Goal: Information Seeking & Learning: Learn about a topic

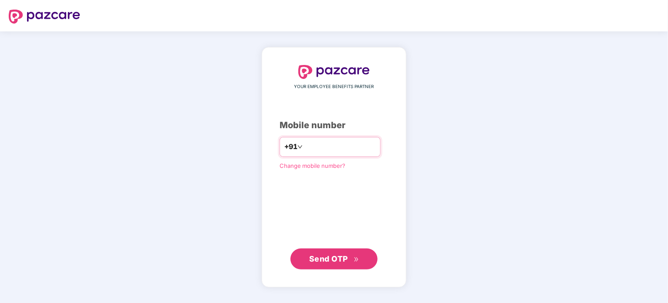
click at [297, 144] on icon "down" at bounding box center [299, 146] width 5 height 5
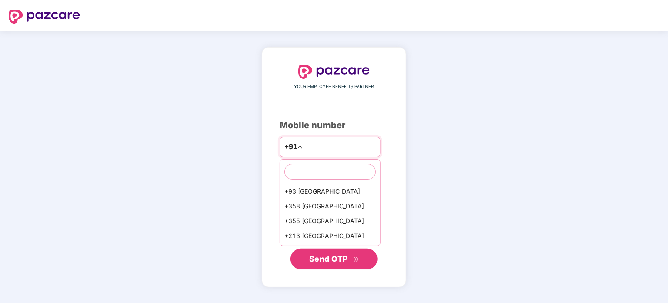
click at [317, 151] on input "number" at bounding box center [339, 147] width 71 height 14
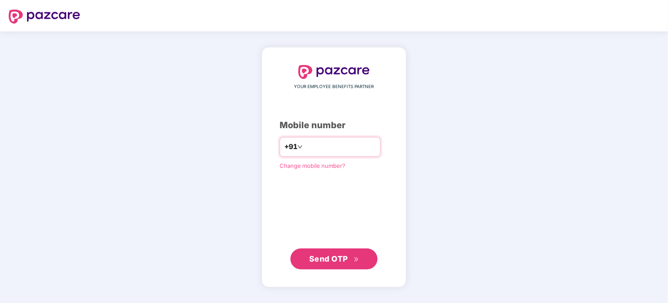
type input "**********"
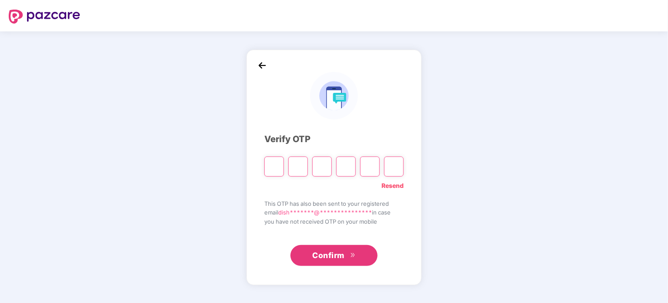
type input "*"
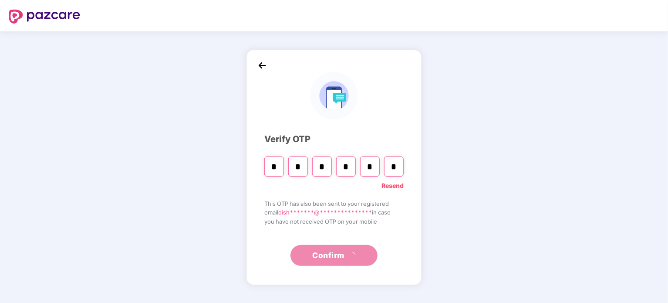
type input "*"
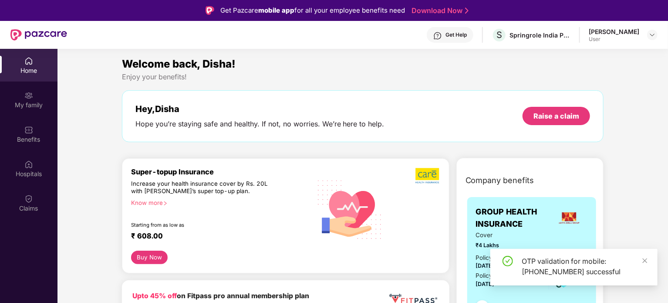
click at [648, 258] on div "OTP validation for mobile: [PHONE_NUMBER] successful" at bounding box center [573, 267] width 167 height 37
click at [640, 261] on div "OTP validation for mobile: [PHONE_NUMBER] successful" at bounding box center [584, 266] width 125 height 21
click at [646, 261] on icon "close" at bounding box center [645, 260] width 5 height 5
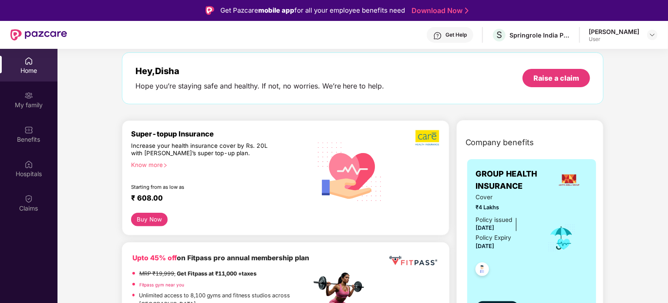
scroll to position [58, 0]
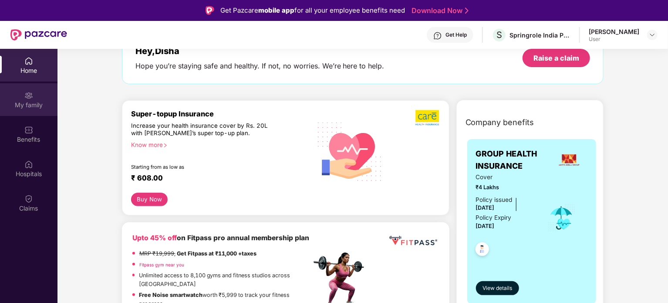
click at [17, 101] on div "My family" at bounding box center [28, 105] width 57 height 9
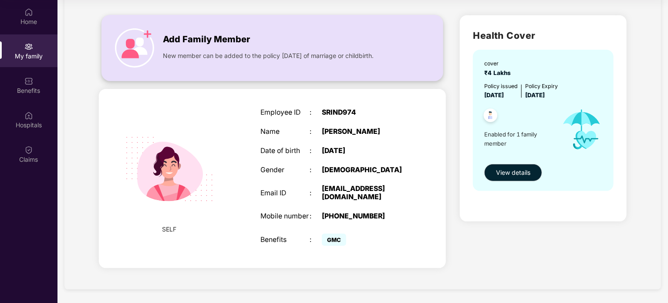
scroll to position [0, 0]
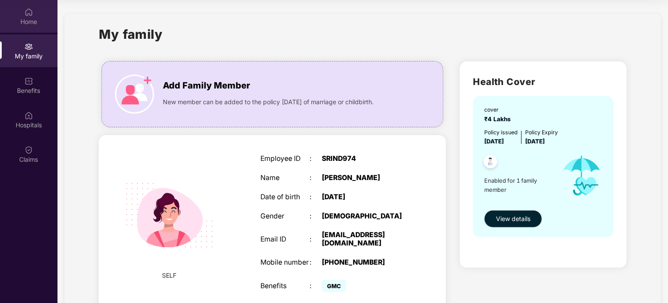
click at [37, 18] on div "Home" at bounding box center [28, 21] width 57 height 9
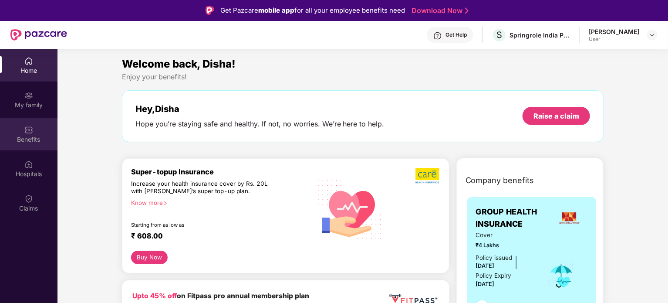
click at [42, 132] on div "Benefits" at bounding box center [28, 134] width 57 height 33
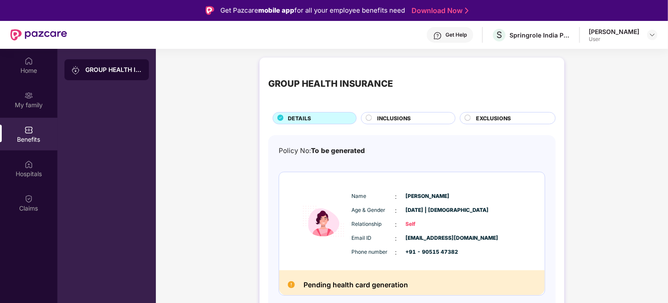
click at [434, 117] on div "INCLUSIONS" at bounding box center [412, 119] width 78 height 10
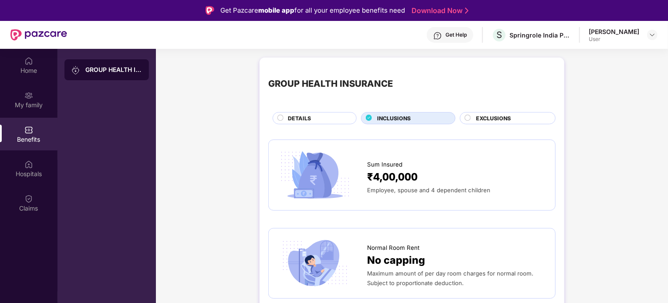
click at [313, 113] on div "DETAILS" at bounding box center [315, 118] width 84 height 12
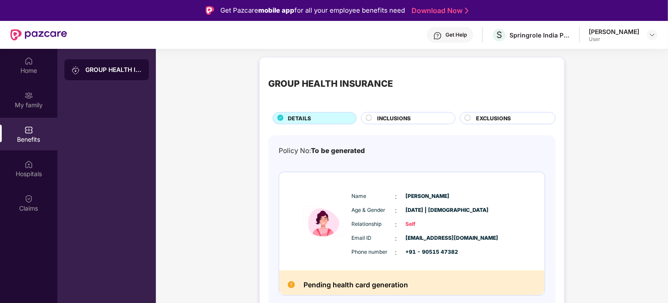
click at [406, 118] on span "INCLUSIONS" at bounding box center [394, 118] width 34 height 8
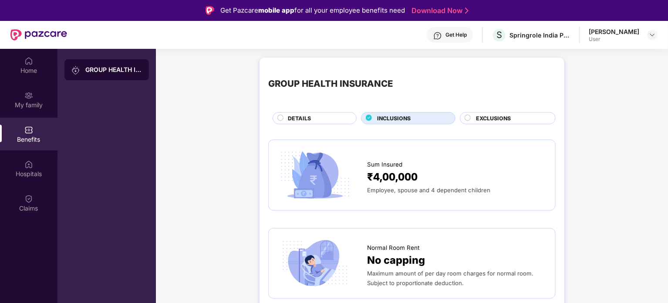
click at [499, 119] on span "EXCLUSIONS" at bounding box center [493, 118] width 35 height 8
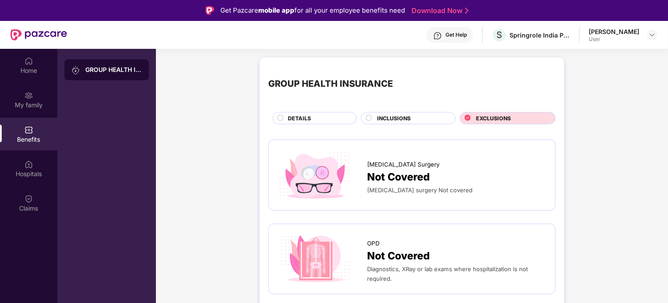
click at [317, 116] on div "DETAILS" at bounding box center [318, 119] width 68 height 10
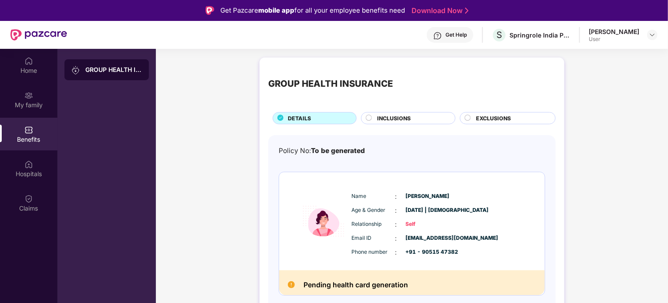
click at [484, 119] on span "EXCLUSIONS" at bounding box center [493, 118] width 35 height 8
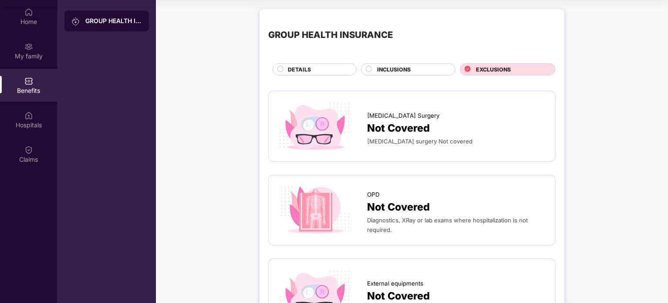
click at [387, 74] on div "INCLUSIONS" at bounding box center [412, 70] width 78 height 10
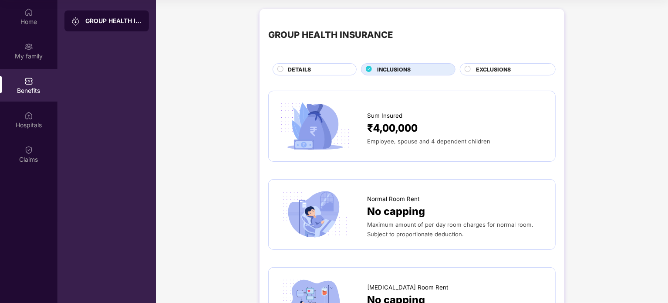
click at [295, 74] on div "DETAILS" at bounding box center [318, 70] width 68 height 10
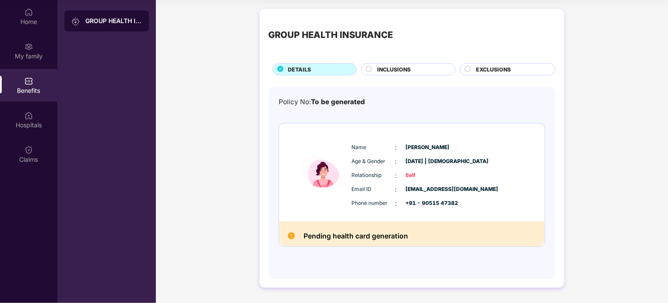
click at [328, 100] on span "To be generated" at bounding box center [338, 102] width 54 height 8
click at [85, 22] on div "GROUP HEALTH INSURANCE" at bounding box center [113, 21] width 57 height 9
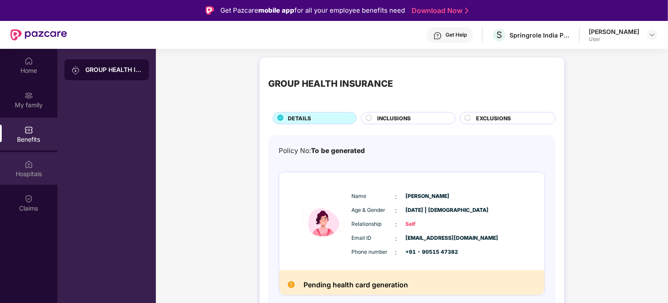
click at [24, 182] on div "Hospitals" at bounding box center [28, 168] width 57 height 33
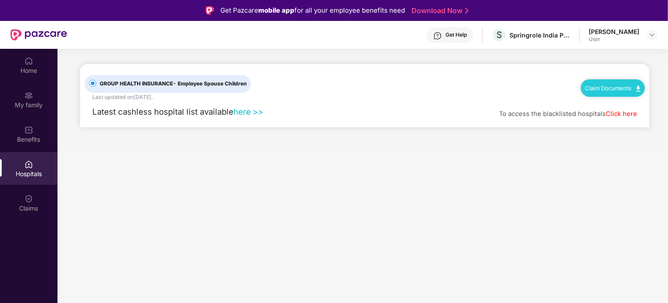
click at [615, 115] on link "Click here" at bounding box center [621, 114] width 31 height 8
click at [249, 105] on div "Latest cashless hospital list available here >>" at bounding box center [174, 111] width 179 height 13
click at [249, 113] on link "here >>" at bounding box center [248, 112] width 30 height 10
click at [36, 200] on div "Claims" at bounding box center [28, 202] width 57 height 33
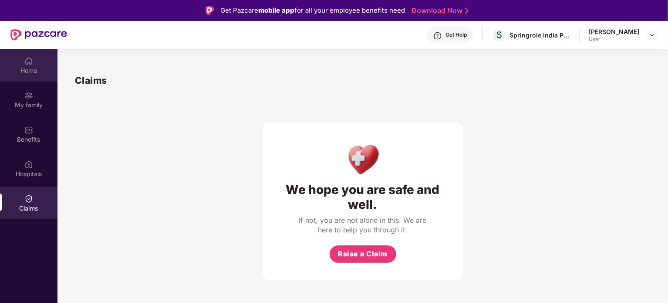
click at [29, 69] on div "Home" at bounding box center [28, 70] width 57 height 9
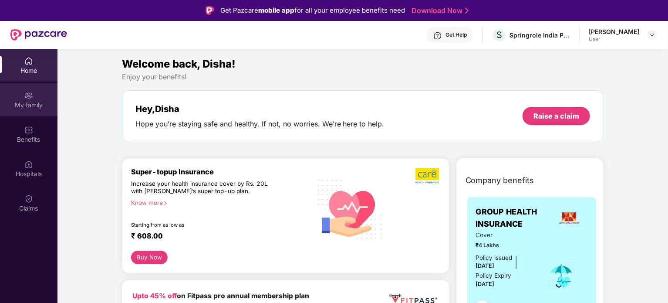
click at [28, 95] on img at bounding box center [28, 95] width 9 height 9
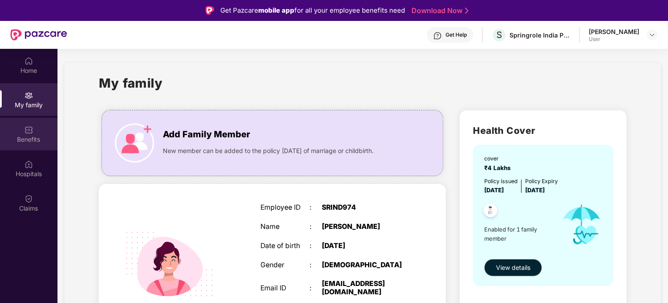
click at [27, 131] on img at bounding box center [28, 129] width 9 height 9
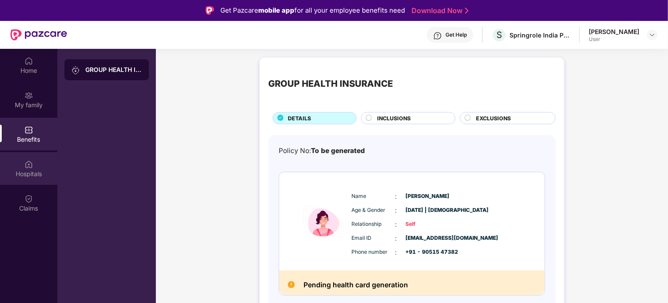
click at [32, 159] on div at bounding box center [28, 163] width 9 height 9
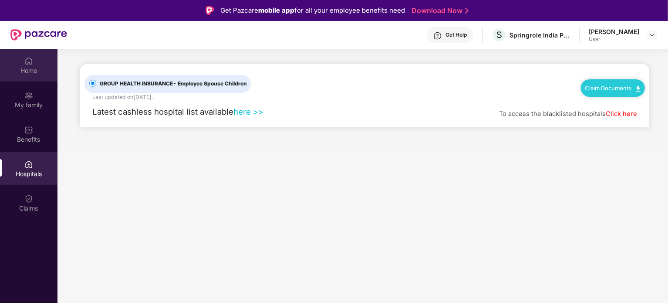
click at [32, 74] on div "Home" at bounding box center [28, 70] width 57 height 9
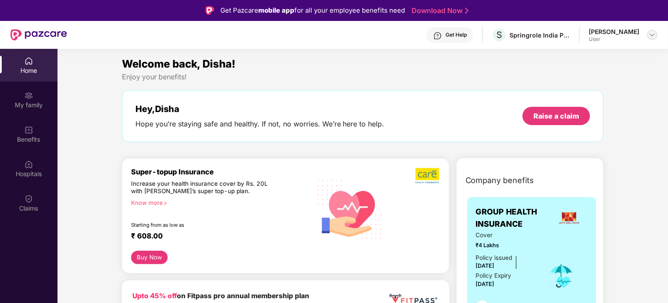
click at [649, 33] on img at bounding box center [652, 34] width 7 height 7
click at [601, 83] on div "[PERSON_NAME]" at bounding box center [604, 79] width 51 height 8
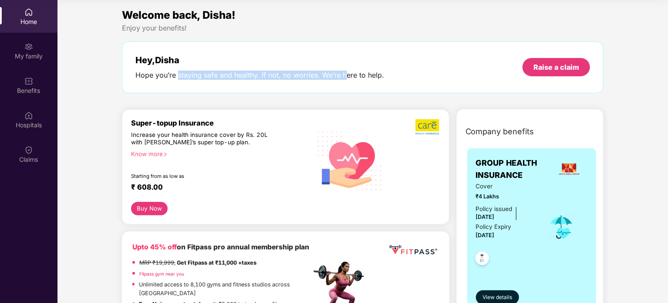
drag, startPoint x: 177, startPoint y: 88, endPoint x: 347, endPoint y: 95, distance: 170.0
click at [347, 95] on div "Welcome back, Disha! Enjoy your benefits! Hey, Disha Hope you’re staying safe a…" at bounding box center [362, 54] width 489 height 95
click at [368, 71] on div "Hope you’re staying safe and healthy. If not, no worries. We’re here to help." at bounding box center [259, 75] width 249 height 9
click at [37, 14] on div "Home" at bounding box center [28, 16] width 57 height 33
